Goal: Navigation & Orientation: Find specific page/section

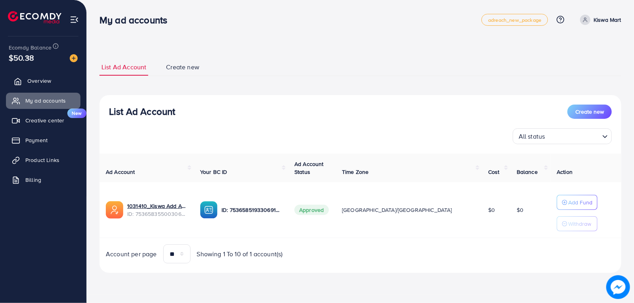
click at [40, 76] on link "Overview" at bounding box center [43, 81] width 75 height 16
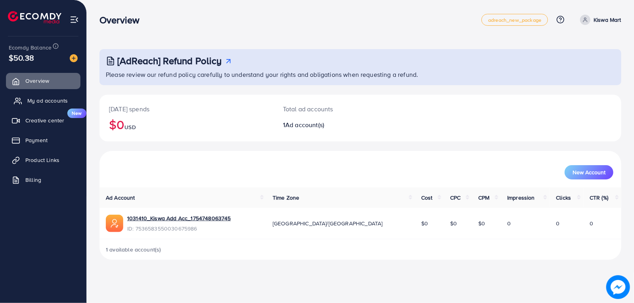
click at [37, 99] on span "My ad accounts" at bounding box center [47, 101] width 40 height 8
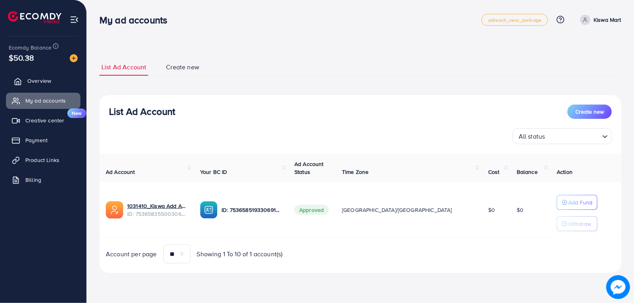
click at [43, 80] on span "Overview" at bounding box center [39, 81] width 24 height 8
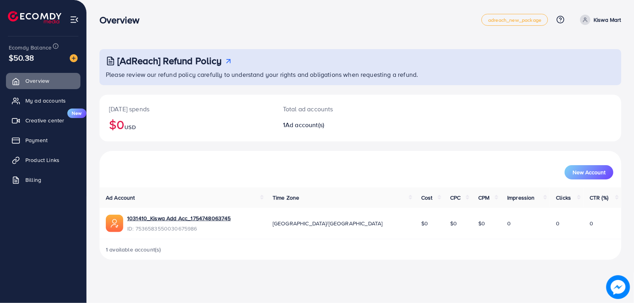
click at [459, 94] on div "[AdReach] Refund Policy Please review our refund policy carefully to understand…" at bounding box center [360, 154] width 522 height 211
